Goal: Understand process/instructions: Learn how to perform a task or action

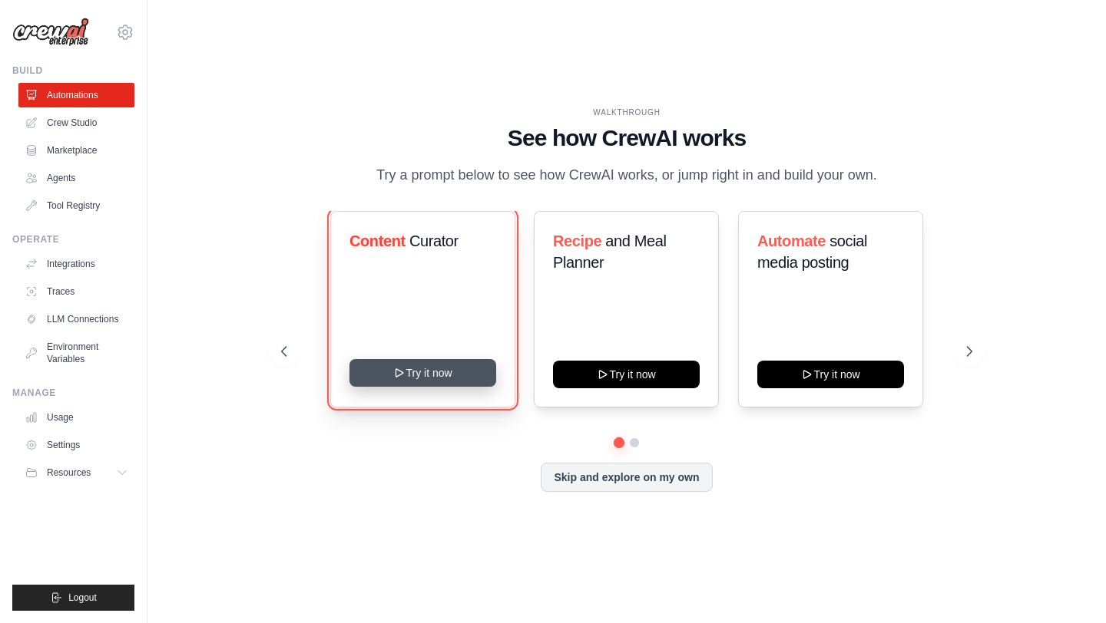
click at [440, 375] on button "Try it now" at bounding box center [422, 373] width 147 height 28
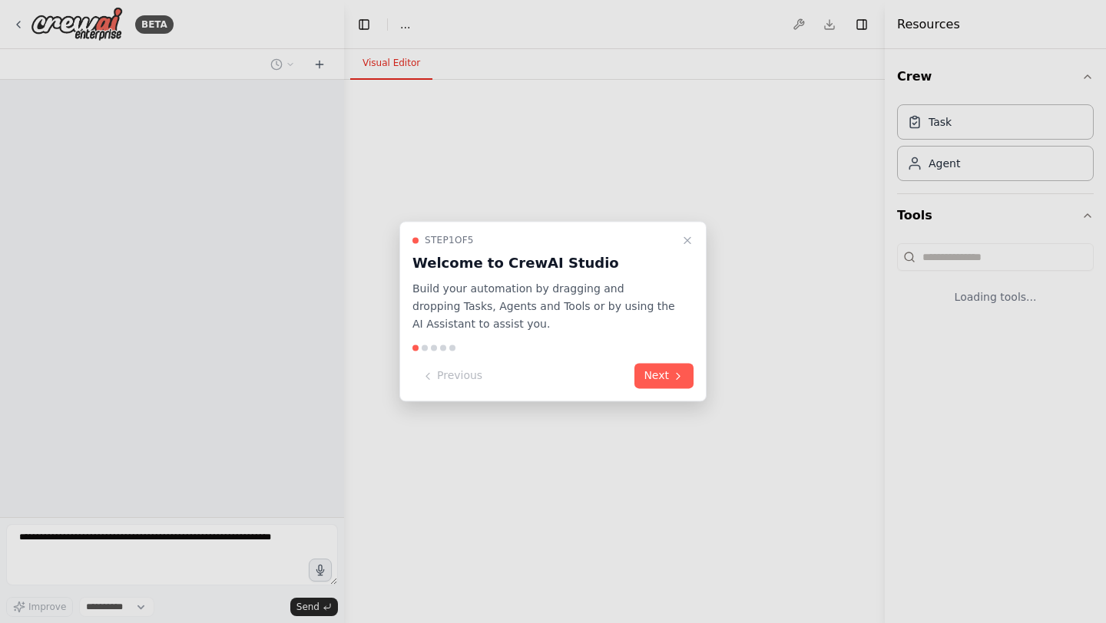
select select "****"
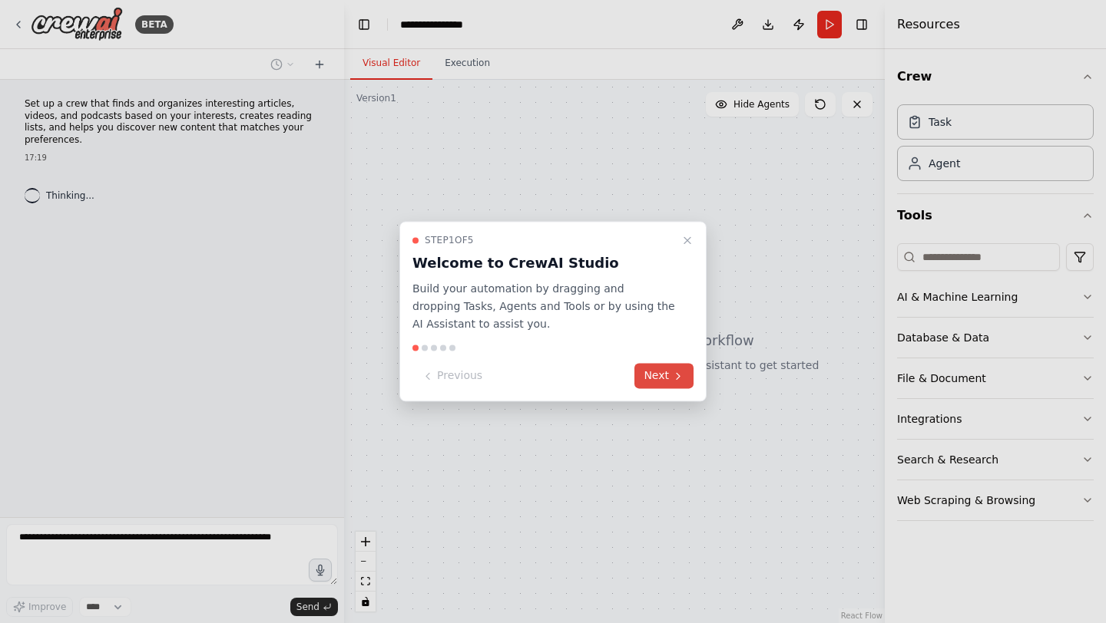
click at [640, 383] on button "Next" at bounding box center [663, 376] width 59 height 25
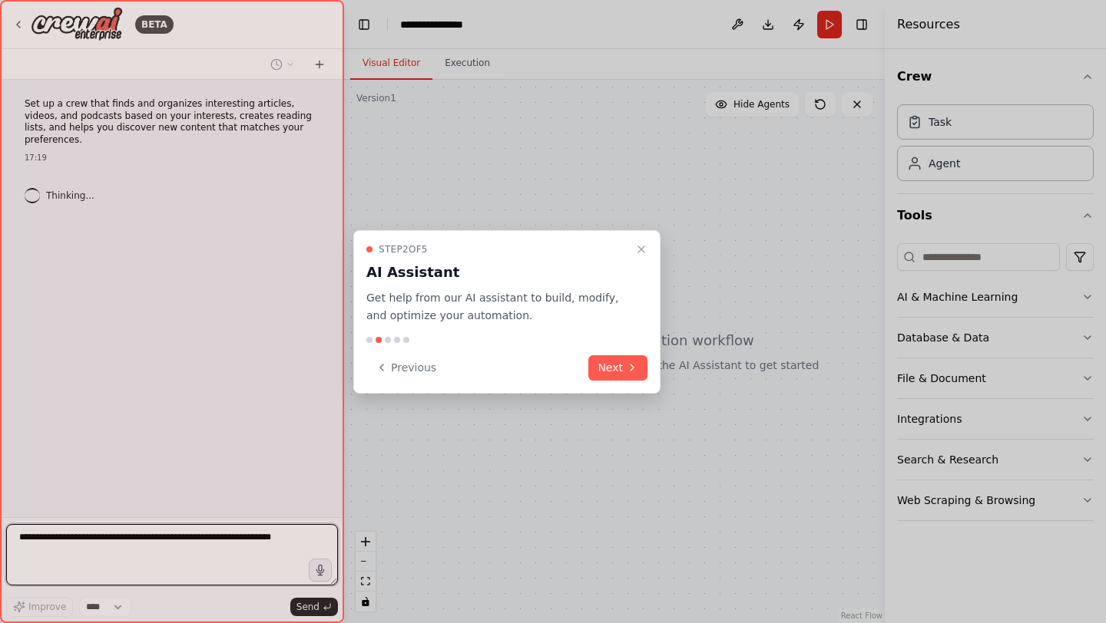
click at [637, 382] on div "Step 2 of 5 AI Assistant Get help from our AI assistant to build, modify, and o…" at bounding box center [506, 312] width 307 height 164
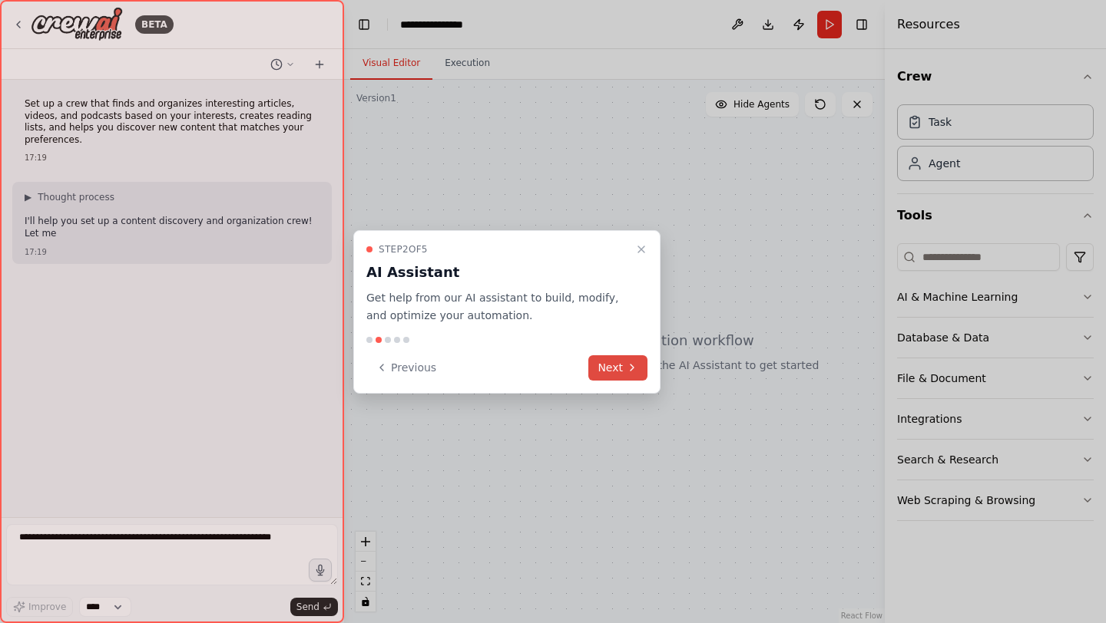
click at [637, 376] on button "Next" at bounding box center [617, 368] width 59 height 25
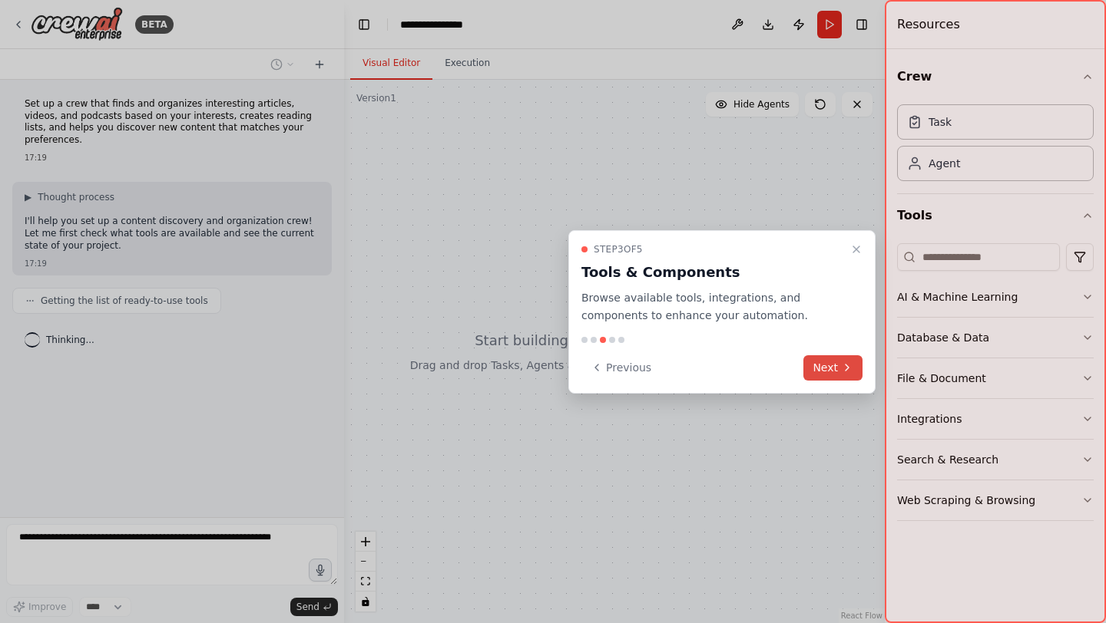
click at [844, 362] on icon at bounding box center [847, 368] width 12 height 12
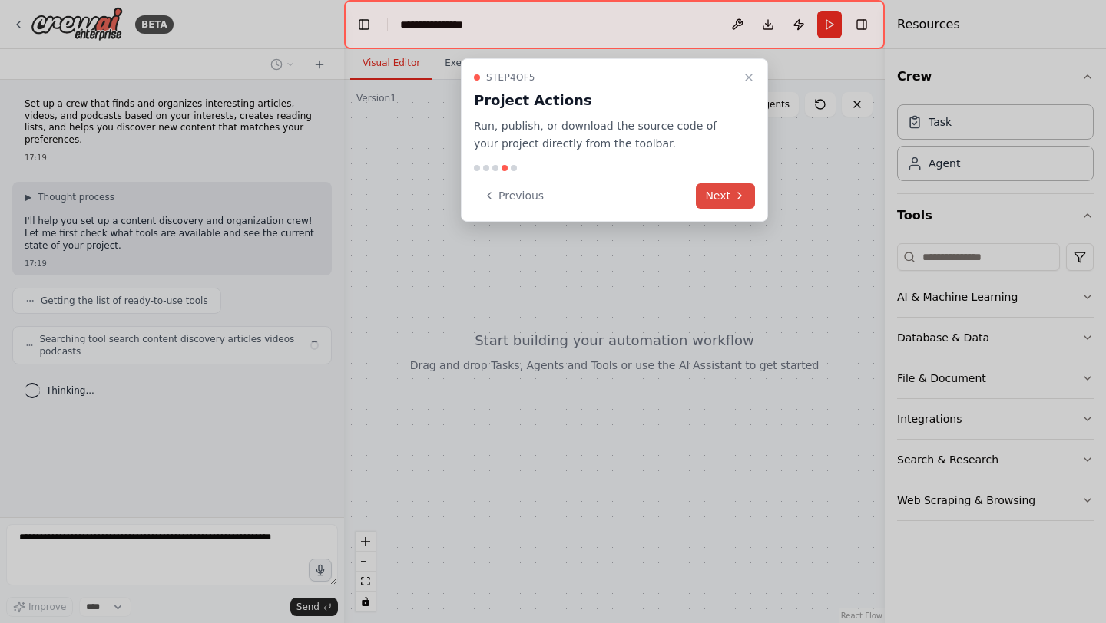
click at [728, 198] on button "Next" at bounding box center [725, 196] width 59 height 25
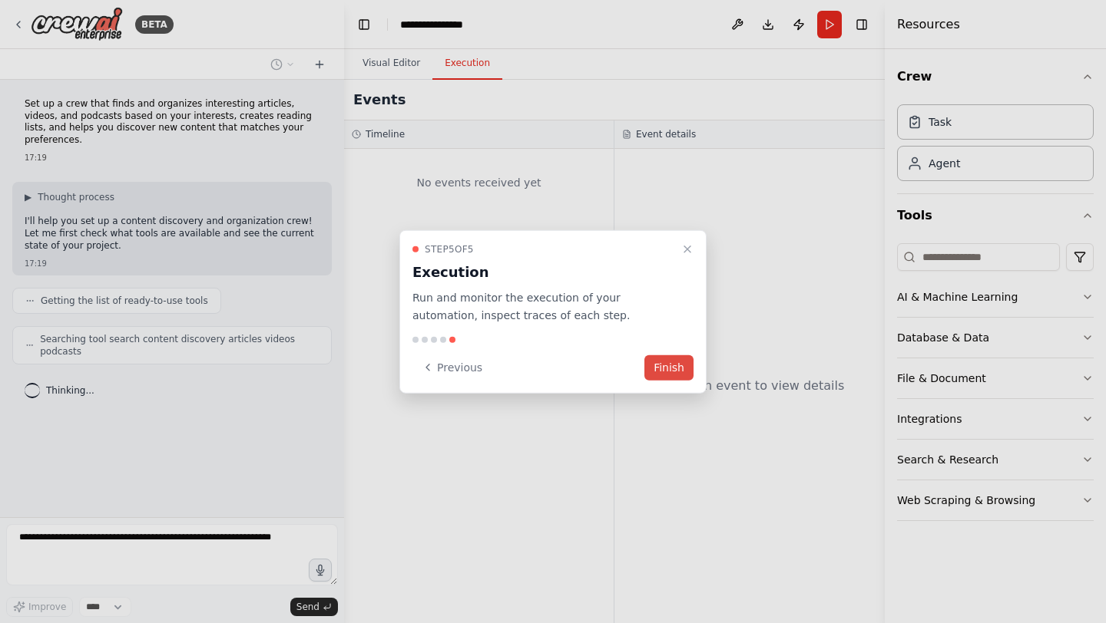
click at [674, 364] on button "Finish" at bounding box center [668, 367] width 49 height 25
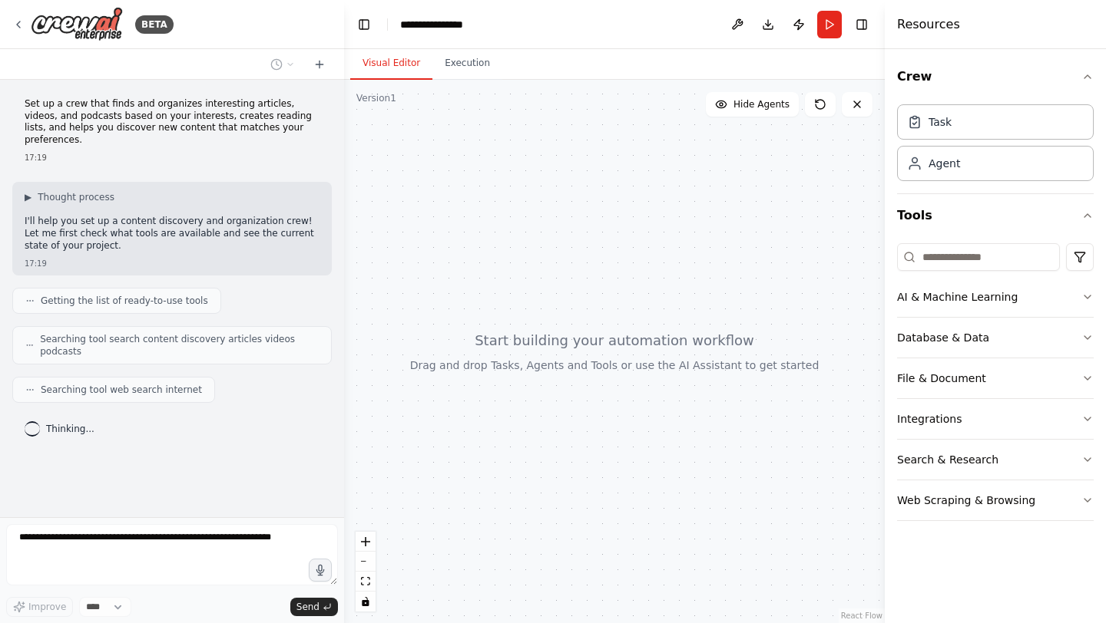
drag, startPoint x: 673, startPoint y: 364, endPoint x: 693, endPoint y: 322, distance: 46.4
click at [693, 324] on div at bounding box center [614, 352] width 541 height 544
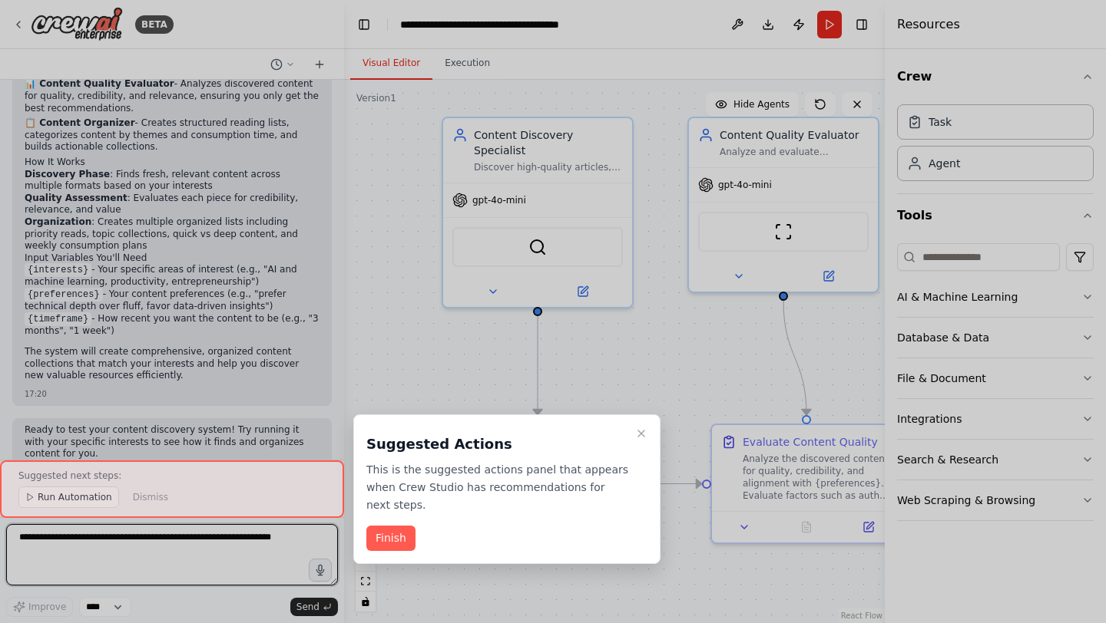
scroll to position [1037, 0]
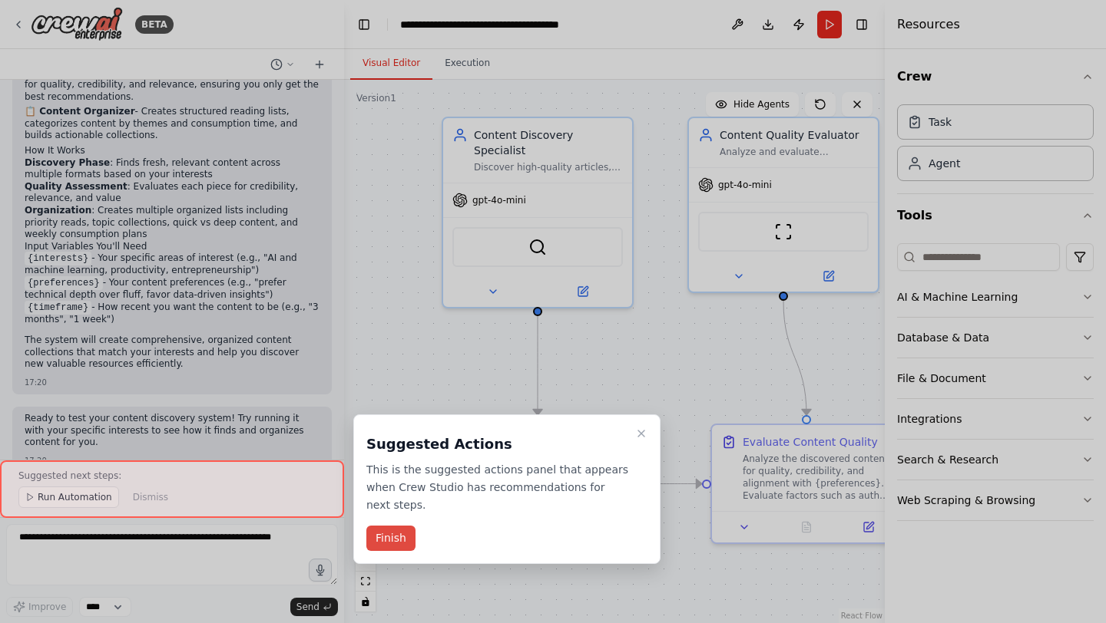
click at [405, 549] on button "Finish" at bounding box center [390, 538] width 49 height 25
